Goal: Communication & Community: Participate in discussion

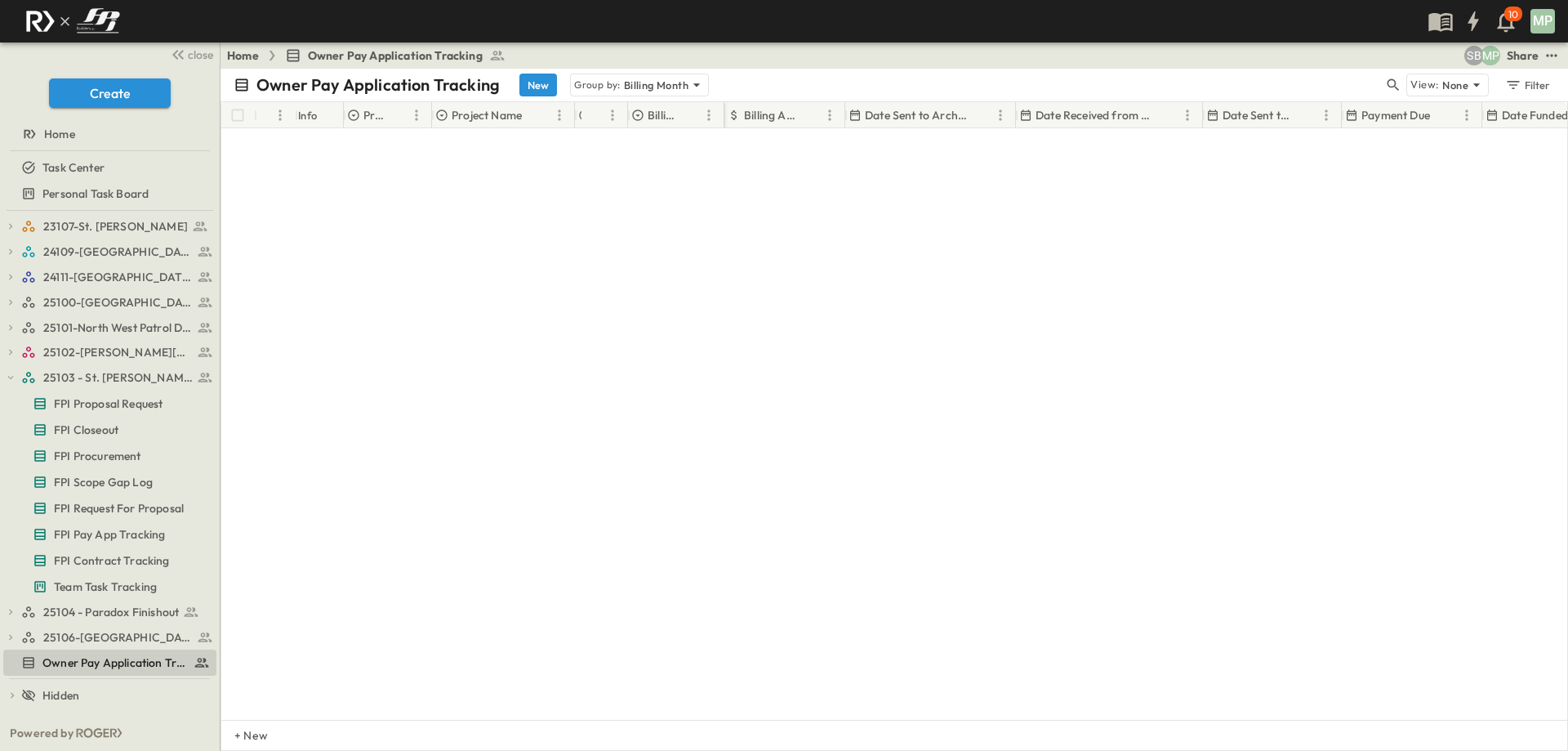
scroll to position [834, 0]
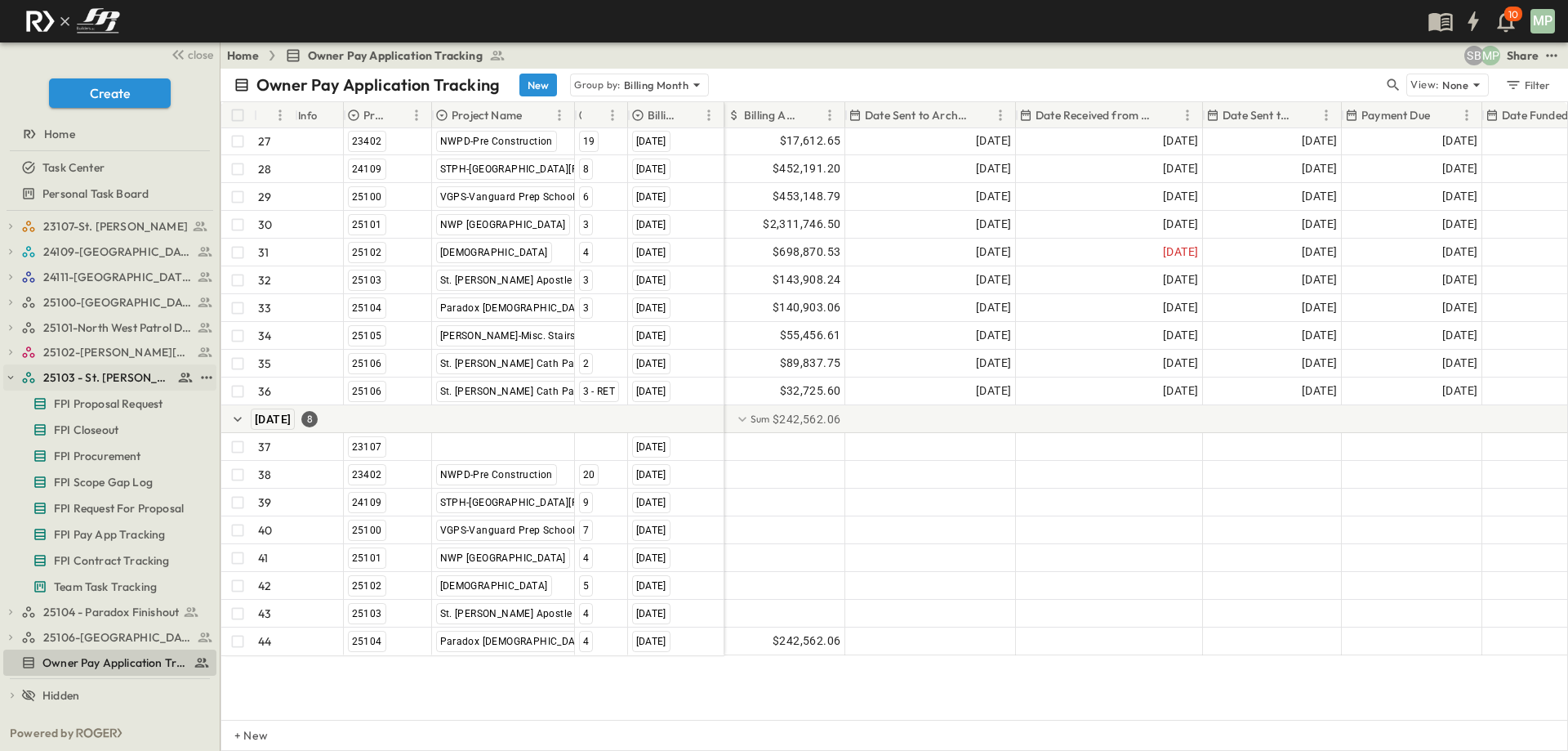
click at [16, 378] on button "button" at bounding box center [10, 378] width 15 height 15
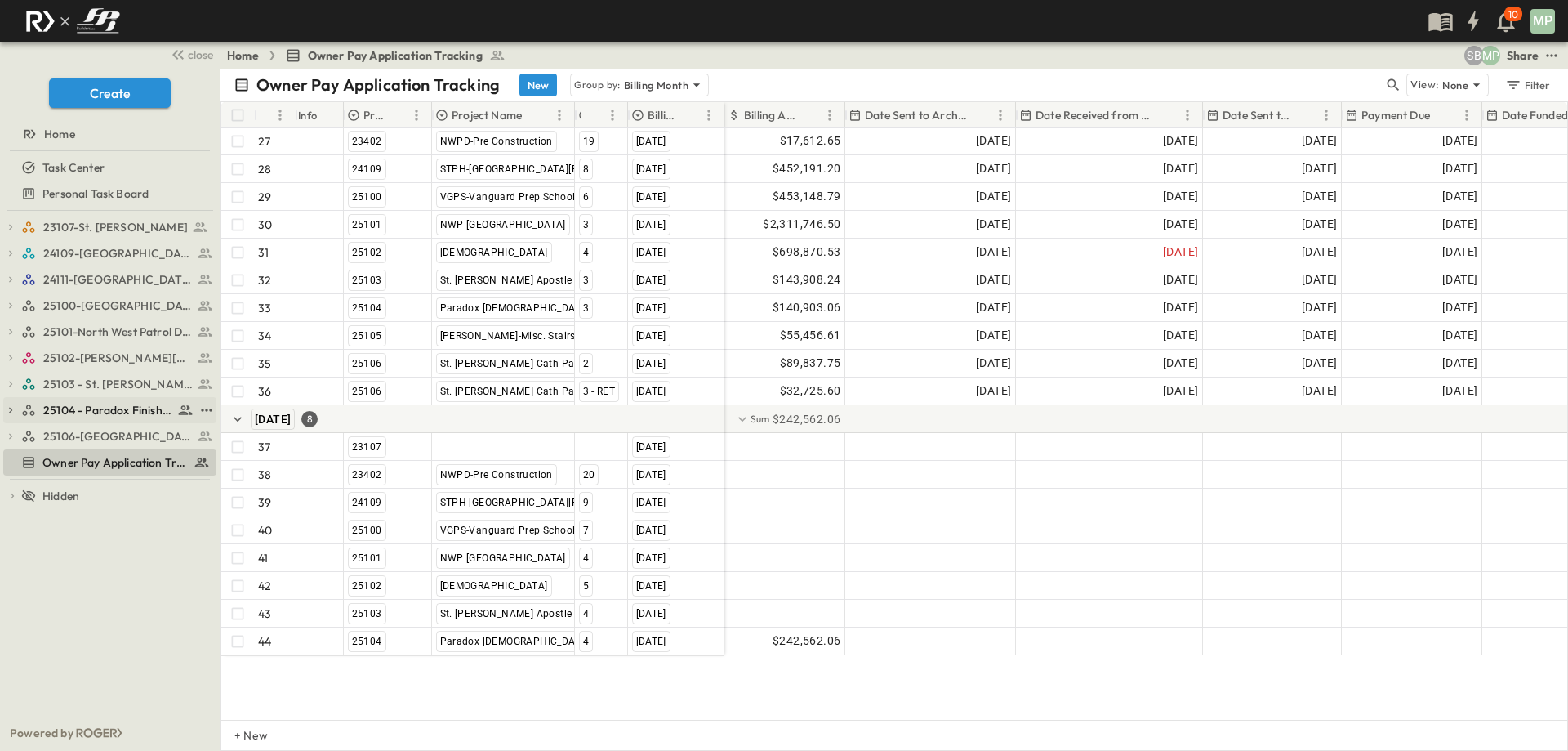
click at [10, 408] on icon "button" at bounding box center [9, 410] width 3 height 6
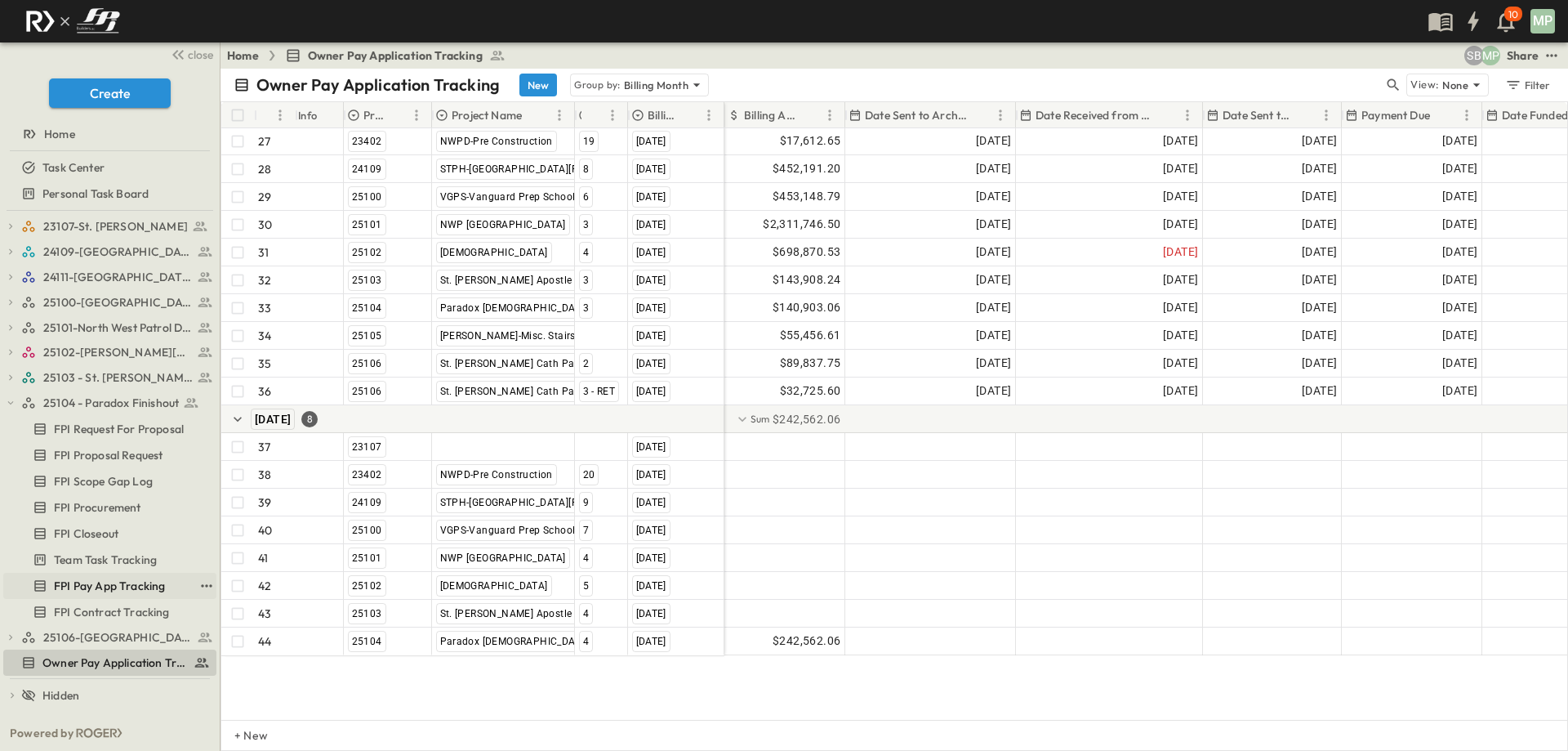
click at [87, 594] on span "FPI Pay App Tracking" at bounding box center [109, 585] width 111 height 16
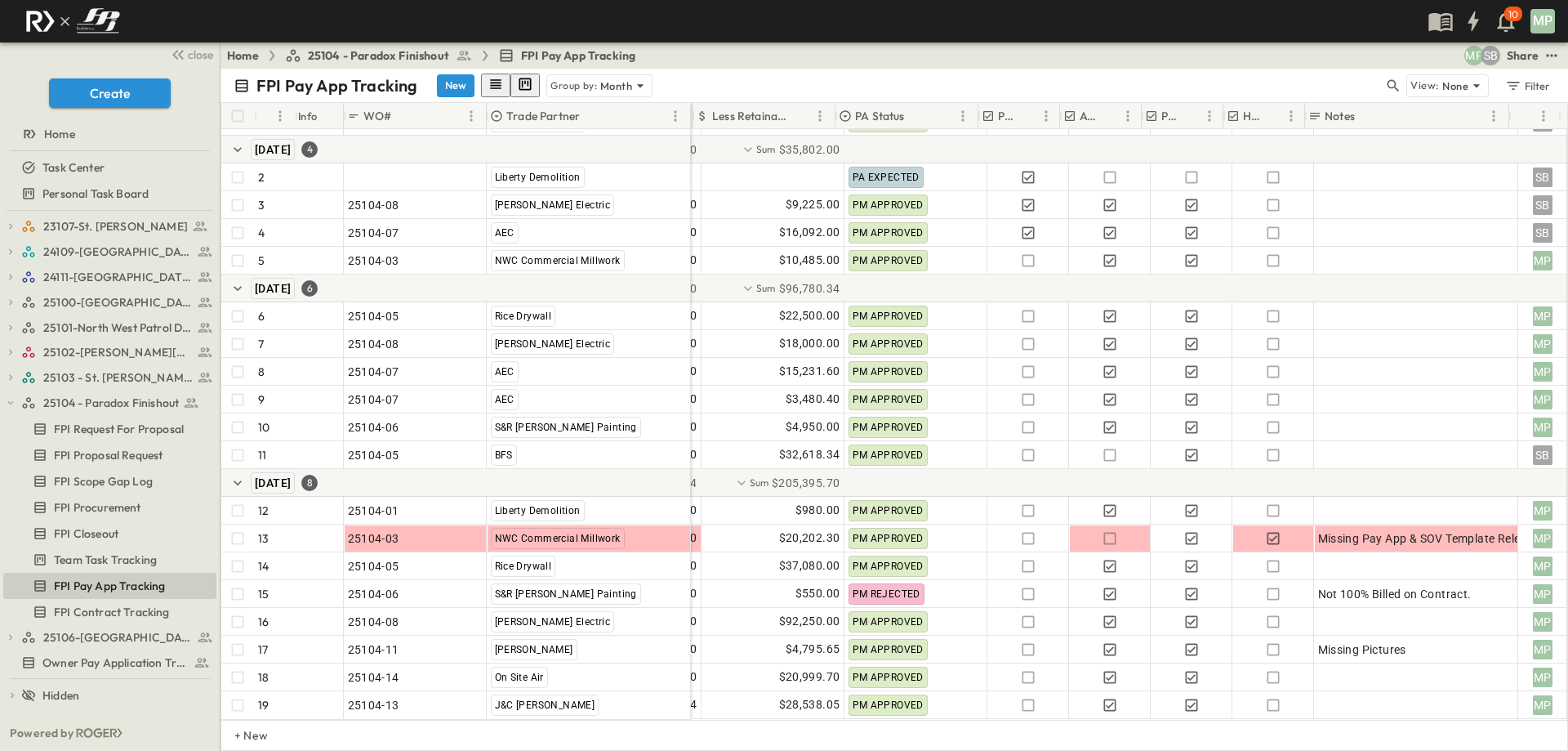
scroll to position [63, 431]
click at [1102, 530] on icon "button" at bounding box center [1110, 538] width 16 height 16
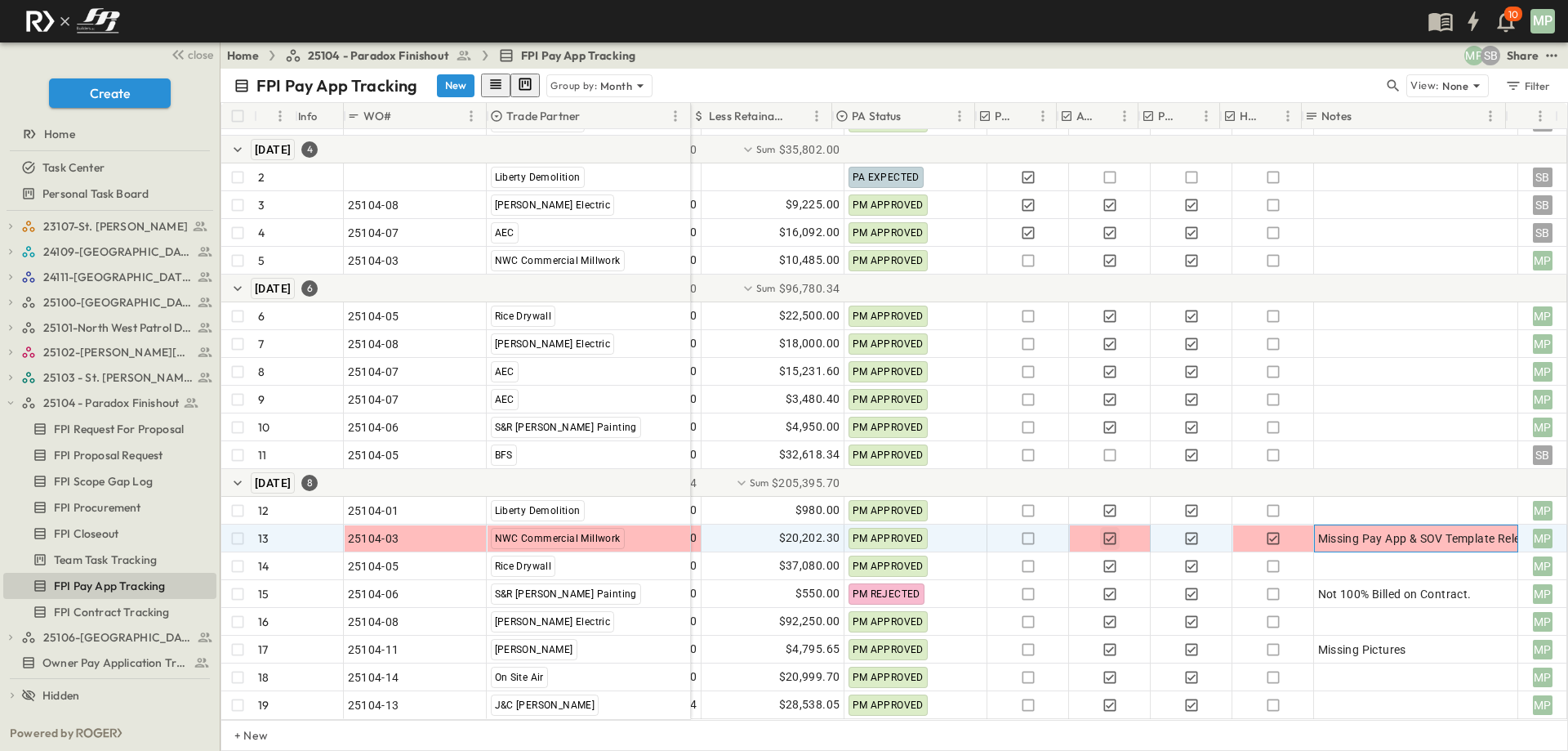
click at [1327, 530] on span "Missing Pay App & SOV Template Release check after they submit correct form." at bounding box center [1529, 538] width 423 height 16
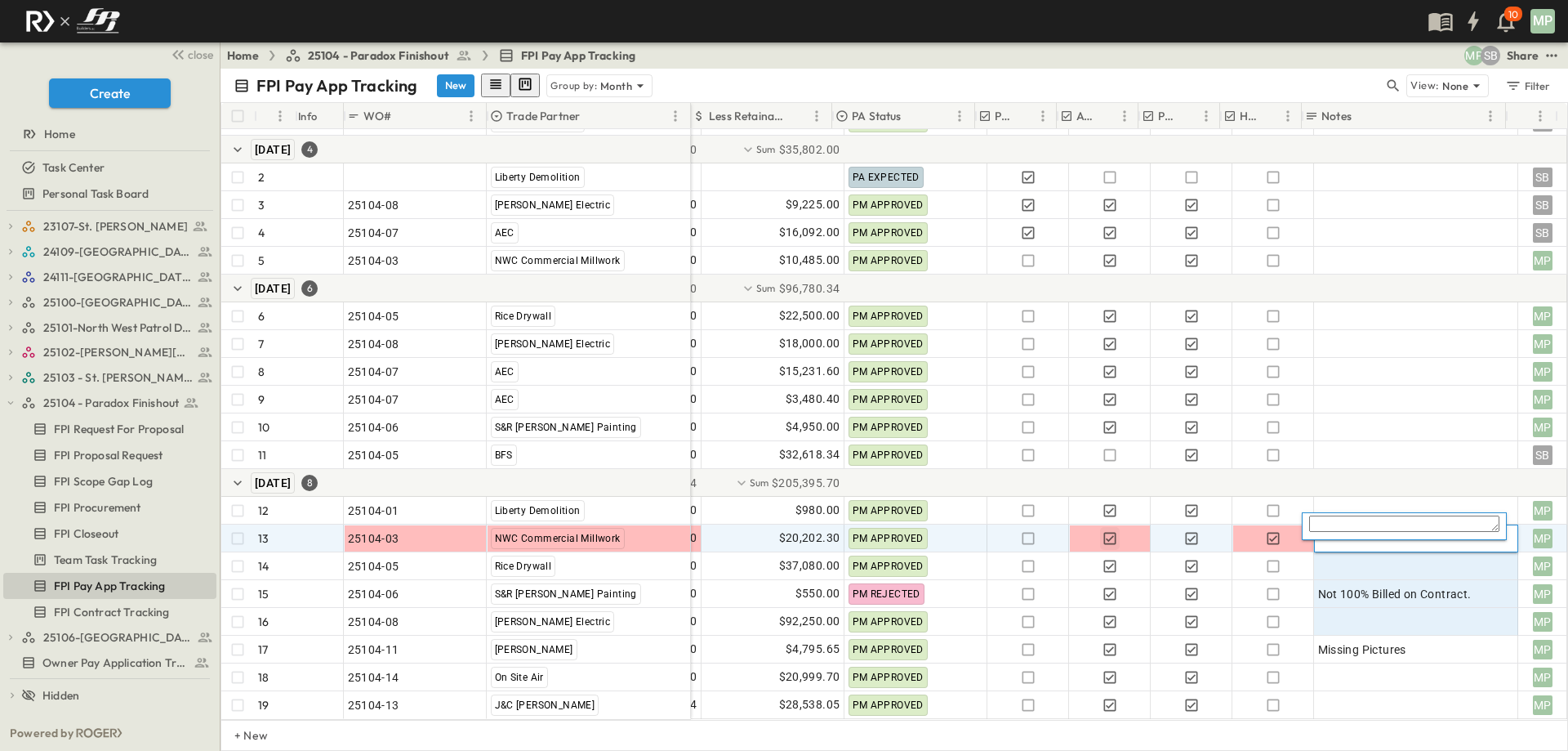
type textarea "**********"
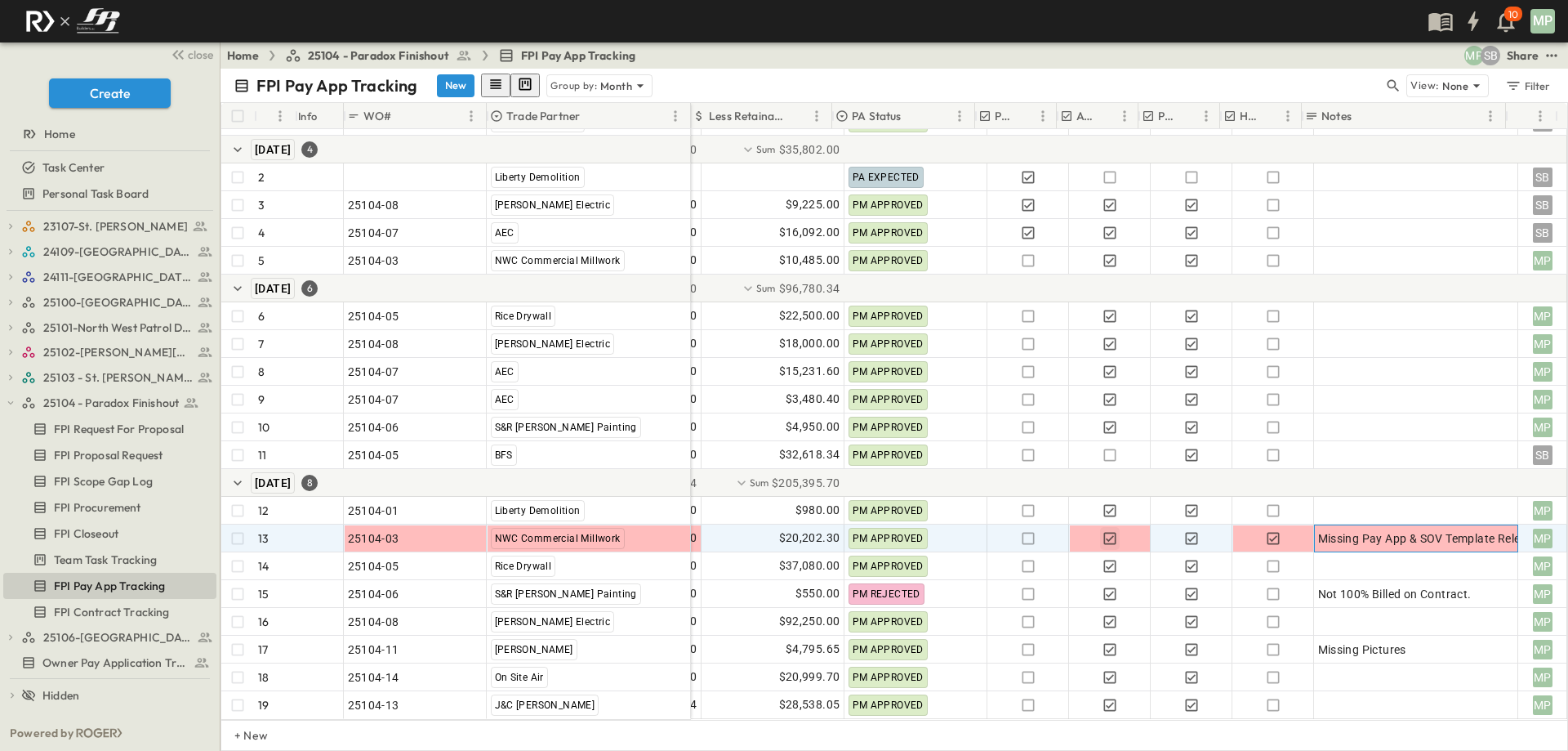
click at [1420, 530] on span "Missing Pay App & SOV Template Release check after they submit correct form." at bounding box center [1529, 538] width 423 height 16
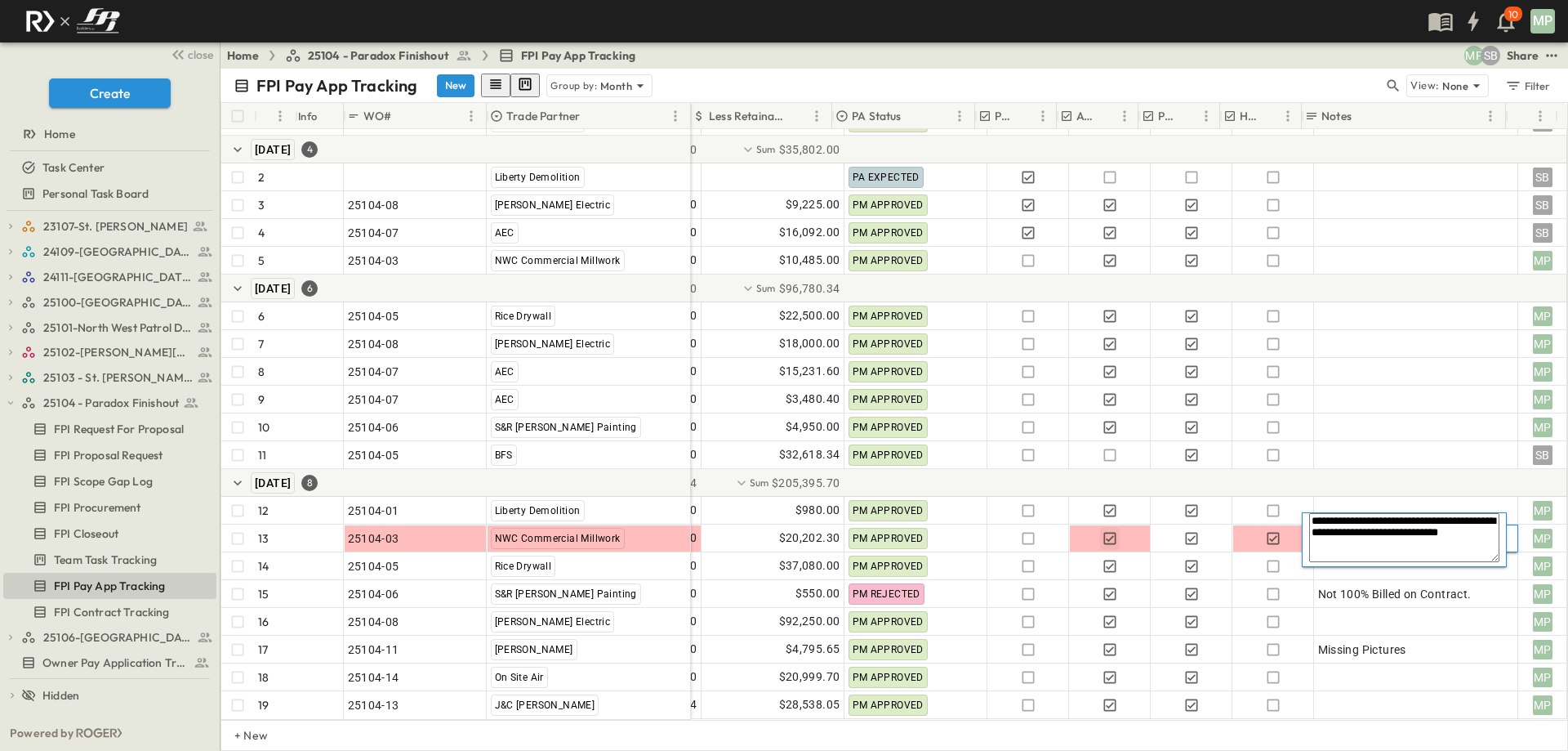
drag, startPoint x: 1426, startPoint y: 553, endPoint x: 1307, endPoint y: 526, distance: 122.0
click at [1307, 526] on div "**********" at bounding box center [1404, 540] width 205 height 55
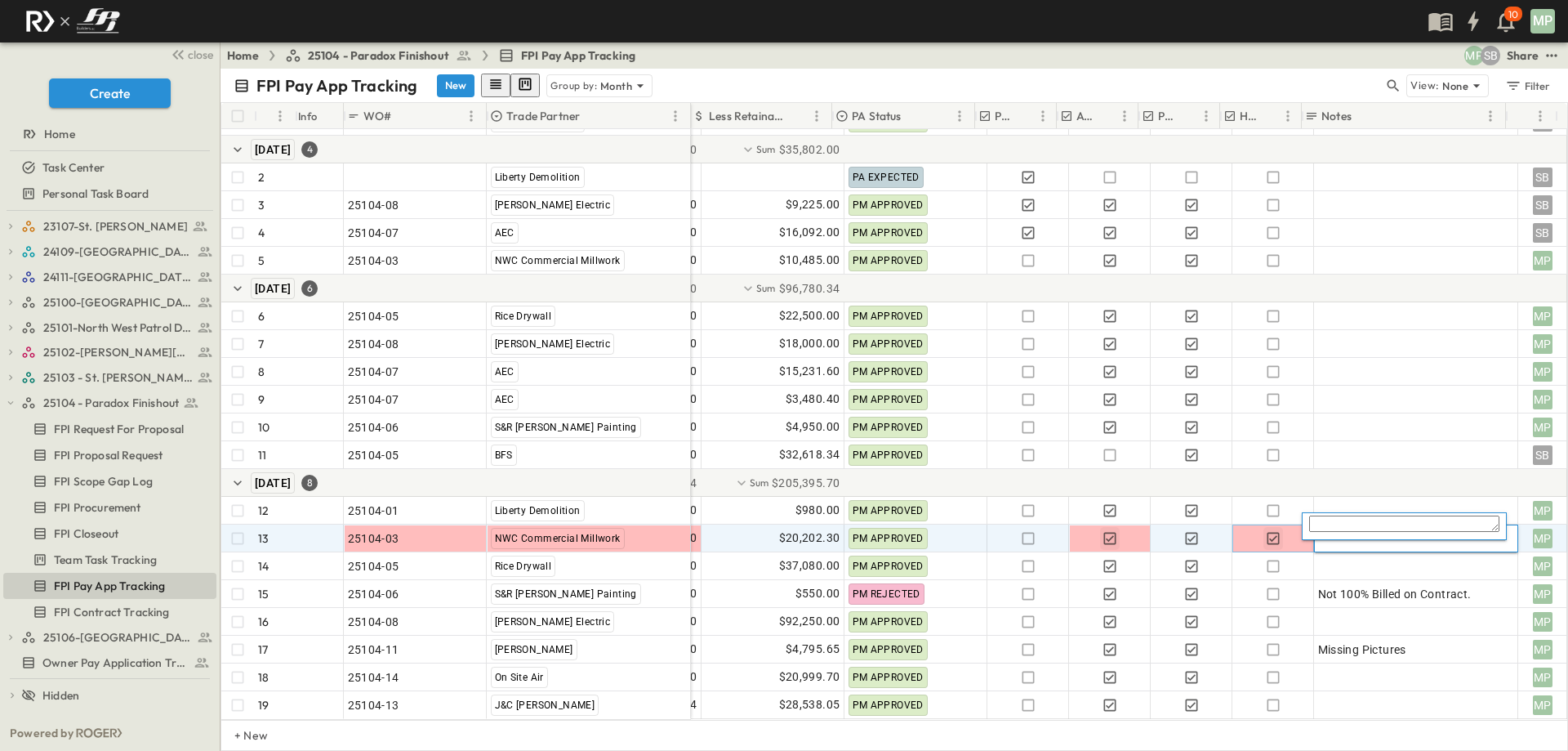
click at [1265, 530] on icon "button" at bounding box center [1273, 538] width 16 height 16
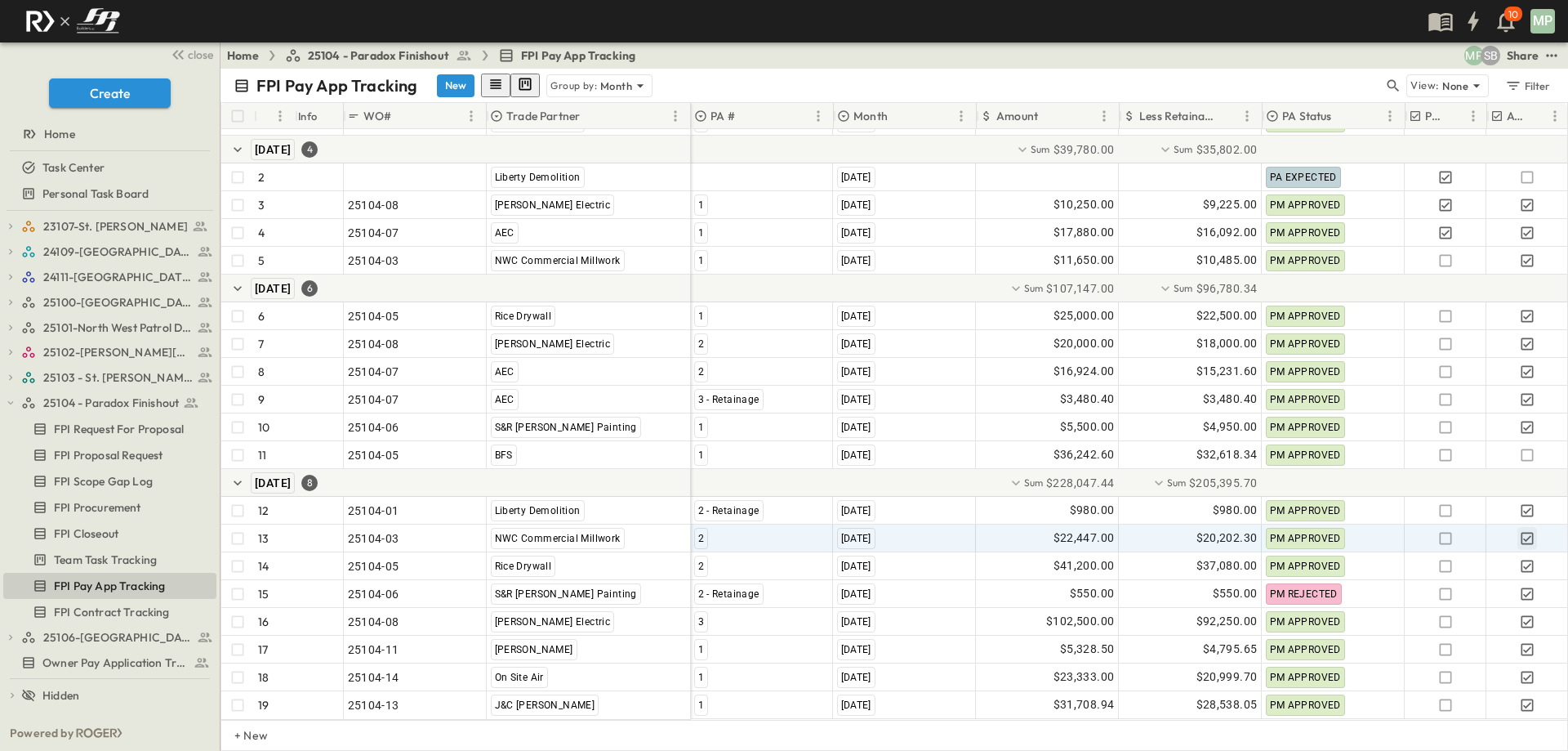
scroll to position [63, 0]
